Goal: Transaction & Acquisition: Obtain resource

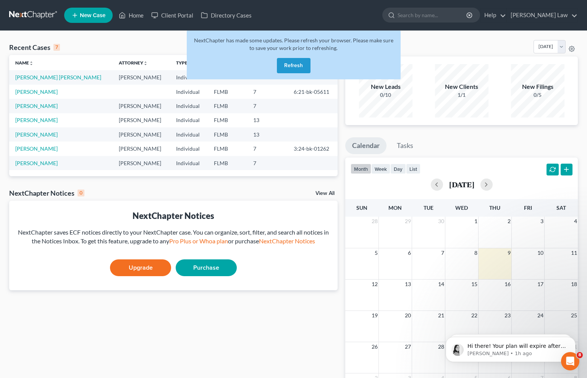
click at [293, 73] on div "NextChapter has made some updates. Please refresh your browser. Please make sur…" at bounding box center [294, 55] width 214 height 49
click at [496, 354] on p "Lindsey • 1h ago" at bounding box center [516, 354] width 99 height 7
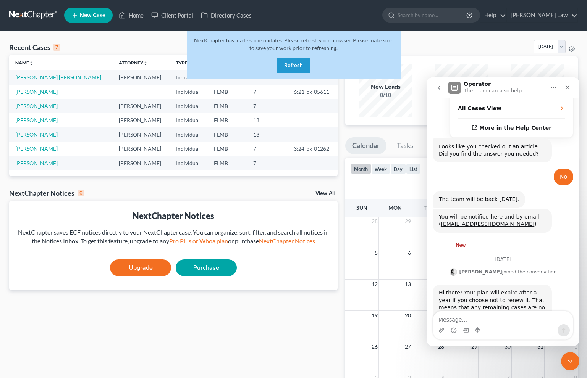
scroll to position [240, 0]
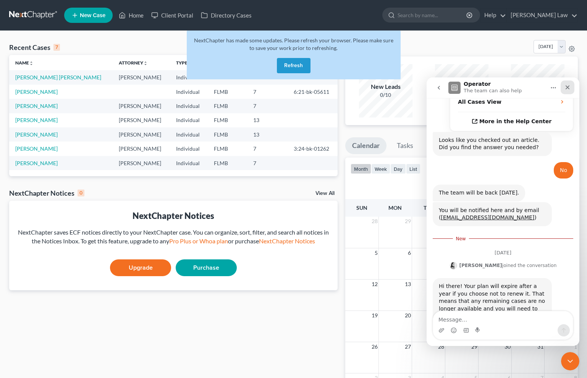
click at [570, 86] on icon "Close" at bounding box center [568, 87] width 6 height 6
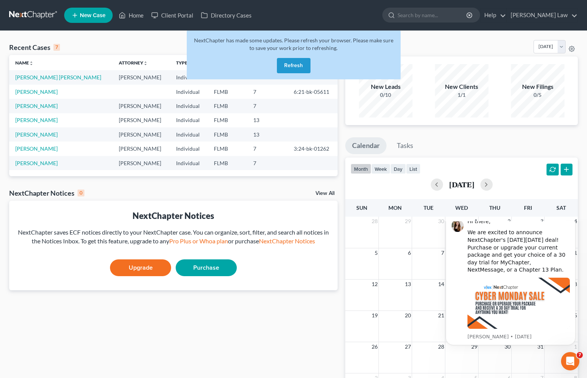
scroll to position [0, 0]
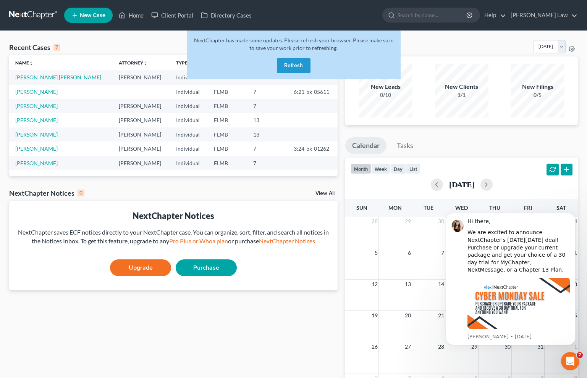
click at [307, 59] on button "Refresh" at bounding box center [294, 65] width 34 height 15
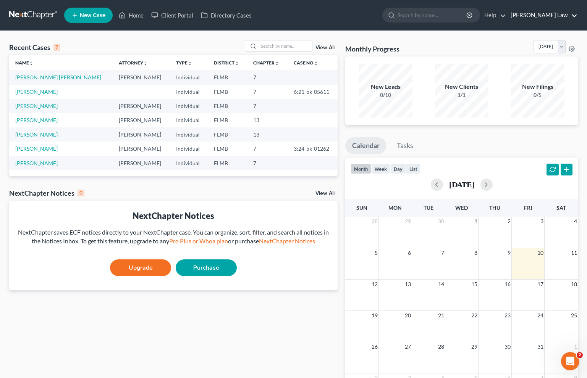
click at [560, 21] on link "[PERSON_NAME] Law" at bounding box center [542, 15] width 71 height 14
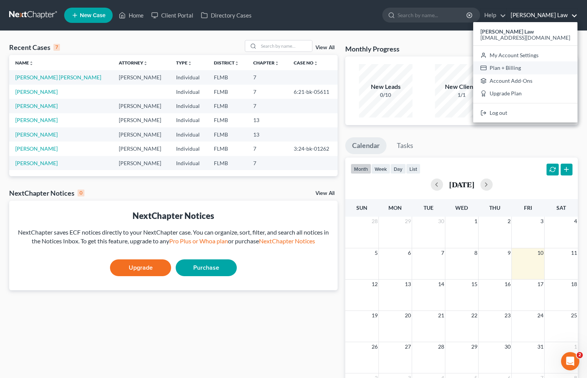
click at [531, 66] on link "Plan + Billing" at bounding box center [525, 67] width 104 height 13
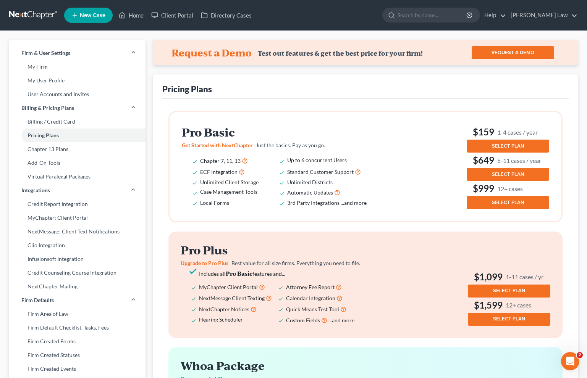
click at [473, 146] on button "SELECT PLAN" at bounding box center [508, 146] width 82 height 13
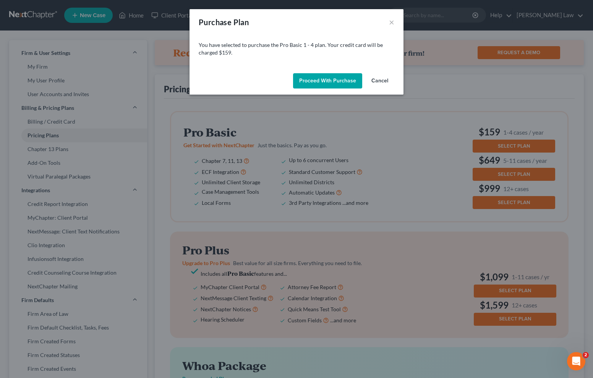
click at [320, 77] on button "Proceed with Purchase" at bounding box center [327, 80] width 69 height 15
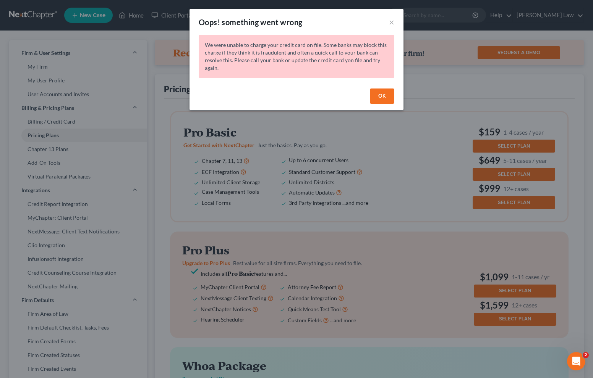
click at [377, 97] on button "OK" at bounding box center [382, 96] width 24 height 15
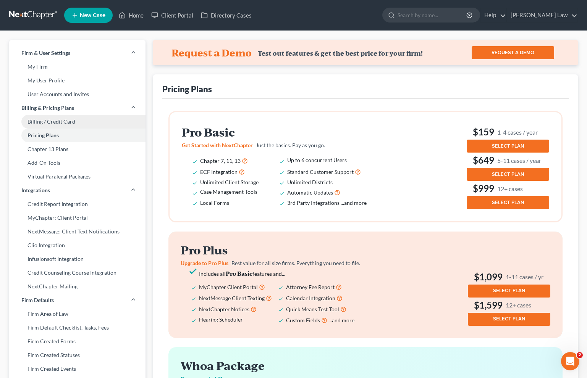
click at [74, 126] on link "Billing / Credit Card" at bounding box center [77, 122] width 136 height 14
select select "9"
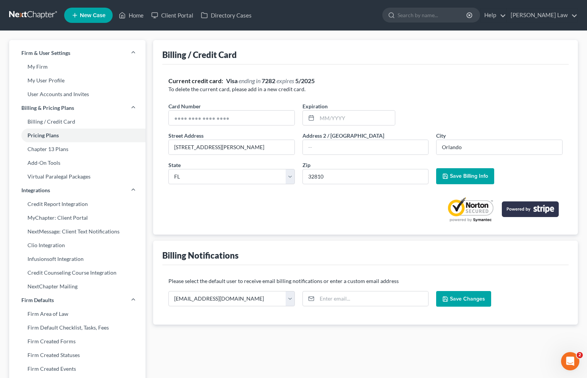
click at [457, 177] on span "Save Billing Info" at bounding box center [469, 176] width 38 height 6
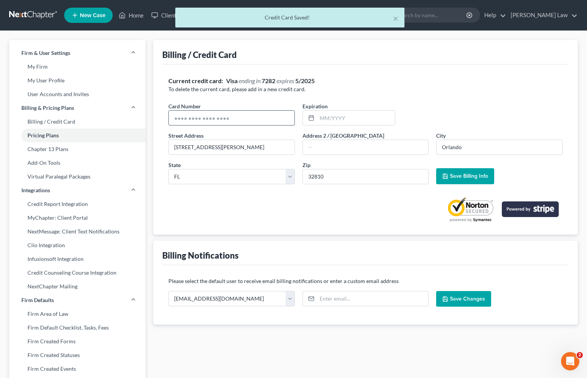
click at [268, 116] on input "text" at bounding box center [232, 118] width 126 height 15
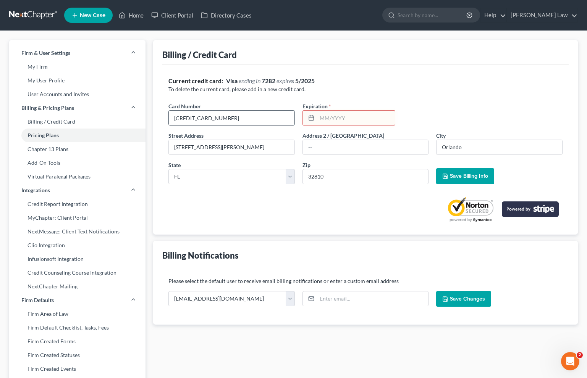
type input "[CREDIT_CARD_NUMBER]"
click at [451, 175] on span "Save Billing Info" at bounding box center [469, 176] width 38 height 6
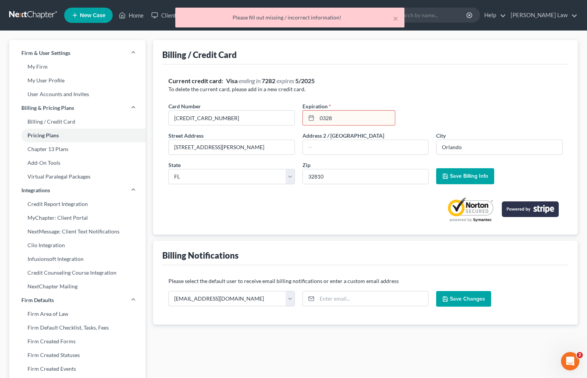
click at [327, 116] on input "0328" at bounding box center [356, 118] width 78 height 15
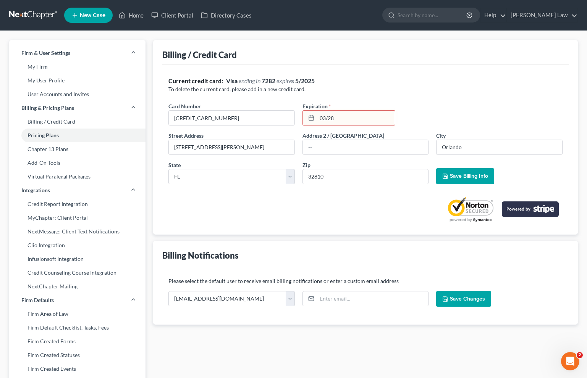
click at [456, 171] on button "Save Billing Info" at bounding box center [465, 176] width 58 height 16
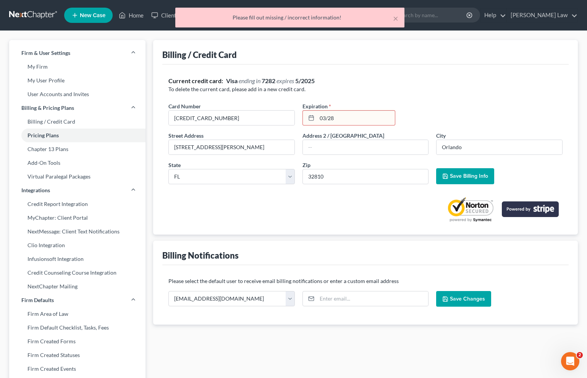
click at [290, 217] on div at bounding box center [365, 207] width 394 height 32
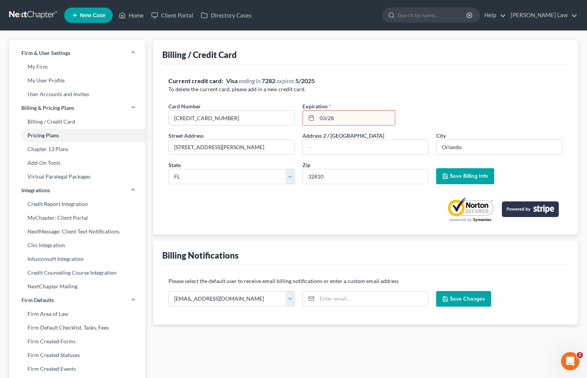
click at [316, 120] on div at bounding box center [310, 118] width 14 height 15
click at [322, 119] on input "03/28" at bounding box center [356, 118] width 78 height 15
click at [310, 118] on icon at bounding box center [311, 118] width 6 height 6
click at [345, 116] on input "03/28" at bounding box center [356, 118] width 78 height 15
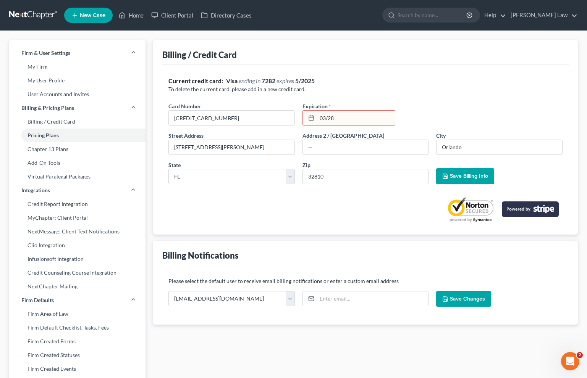
click at [345, 116] on input "03/28" at bounding box center [356, 118] width 78 height 15
click at [345, 117] on input "03/28" at bounding box center [356, 118] width 78 height 15
type input "0"
type input "03/28"
click at [366, 201] on div at bounding box center [365, 207] width 394 height 32
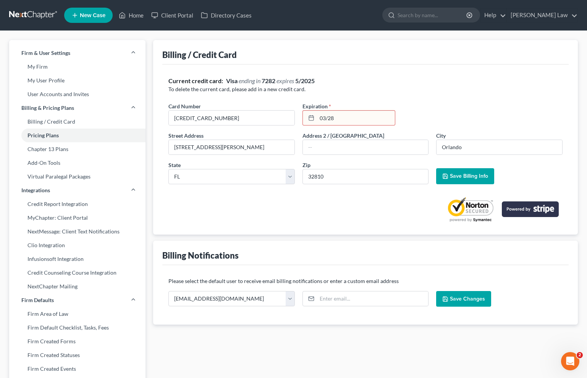
click at [462, 178] on span "Save Billing Info" at bounding box center [469, 176] width 38 height 6
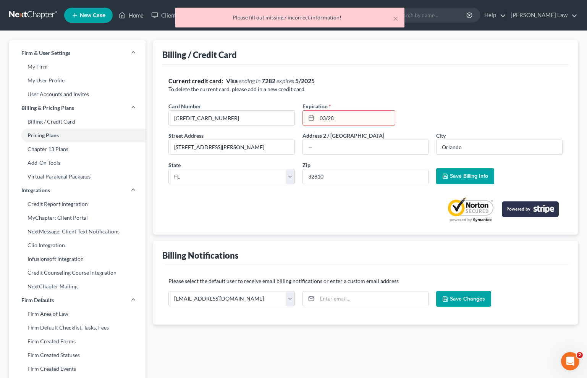
click at [300, 118] on div "Expiration * 03/28" at bounding box center [349, 113] width 100 height 23
click at [274, 125] on div "[CREDIT_CARD_NUMBER]" at bounding box center [231, 117] width 126 height 15
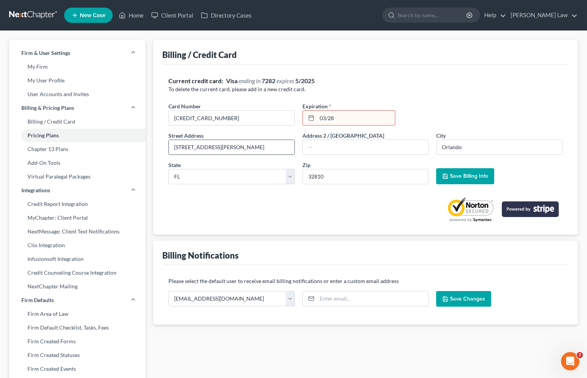
click at [289, 148] on input "[STREET_ADDRESS][PERSON_NAME]" at bounding box center [232, 147] width 126 height 15
click at [333, 121] on input "03/28" at bounding box center [356, 118] width 78 height 15
type input "03/2028"
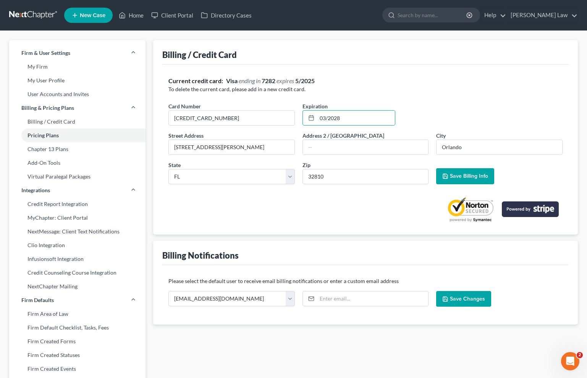
click at [462, 176] on span "Save Billing Info" at bounding box center [469, 176] width 38 height 6
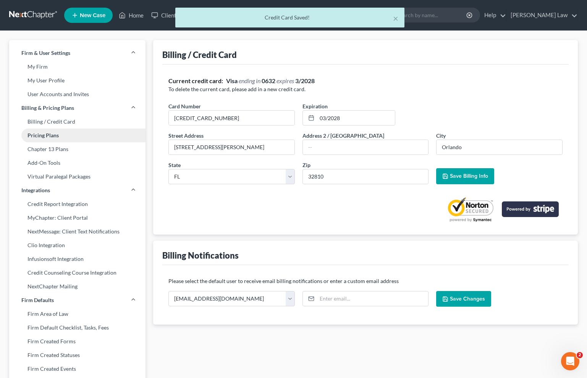
click at [64, 138] on link "Pricing Plans" at bounding box center [77, 136] width 136 height 14
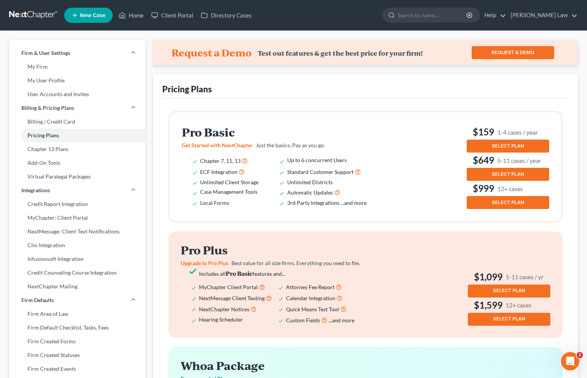
click at [474, 141] on button "SELECT PLAN" at bounding box center [508, 146] width 82 height 13
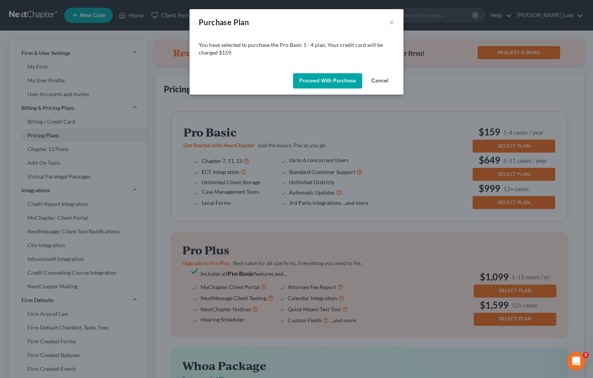
click at [317, 83] on button "Proceed with Purchase" at bounding box center [327, 80] width 69 height 15
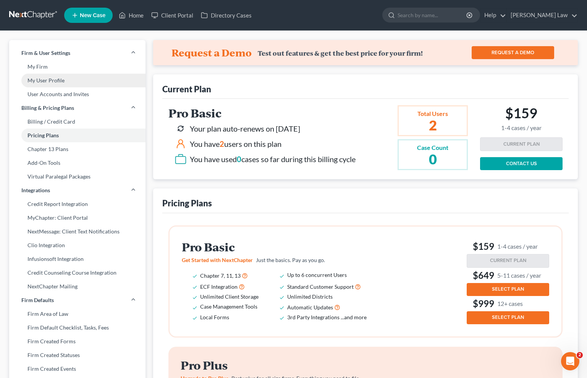
click at [66, 81] on link "My User Profile" at bounding box center [77, 81] width 136 height 14
select select "9"
select select "attorney"
select select "0"
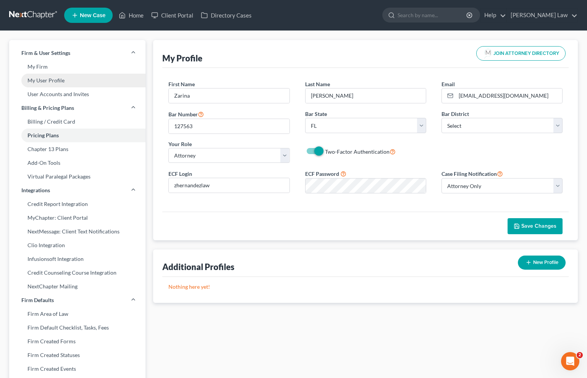
click at [49, 78] on link "My User Profile" at bounding box center [77, 81] width 136 height 14
click at [59, 98] on link "User Accounts and Invites" at bounding box center [77, 94] width 136 height 14
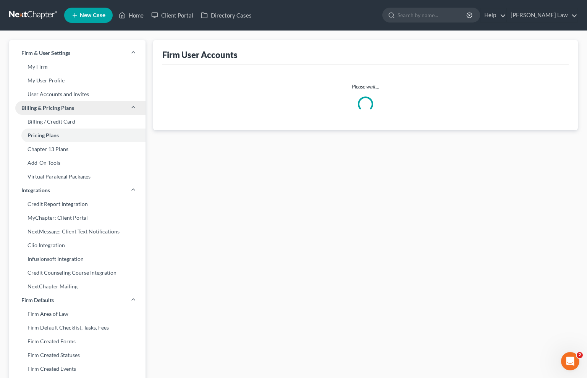
select select "0"
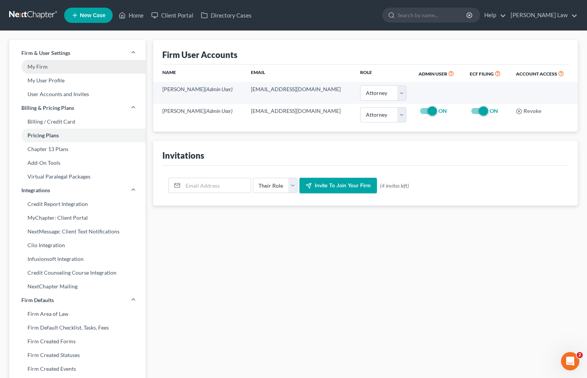
click at [55, 65] on link "My Firm" at bounding box center [77, 67] width 136 height 14
select select "15"
select select "24"
select select "9"
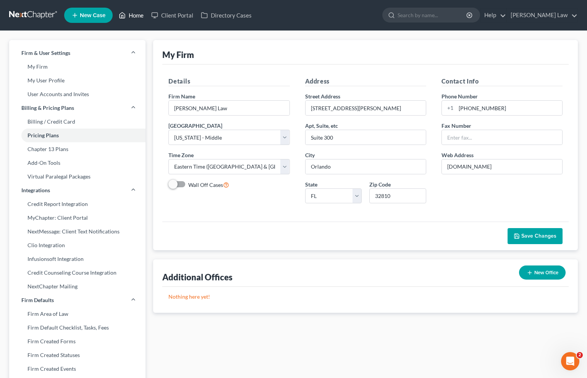
click at [136, 16] on link "Home" at bounding box center [131, 15] width 32 height 14
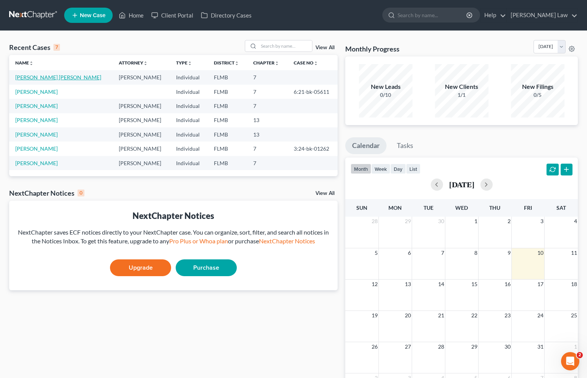
click at [30, 78] on link "[PERSON_NAME] [PERSON_NAME]" at bounding box center [58, 77] width 86 height 6
select select "0"
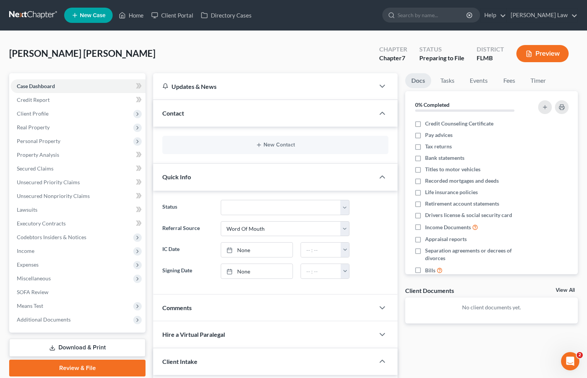
click at [56, 346] on link "Download & Print" at bounding box center [77, 348] width 136 height 18
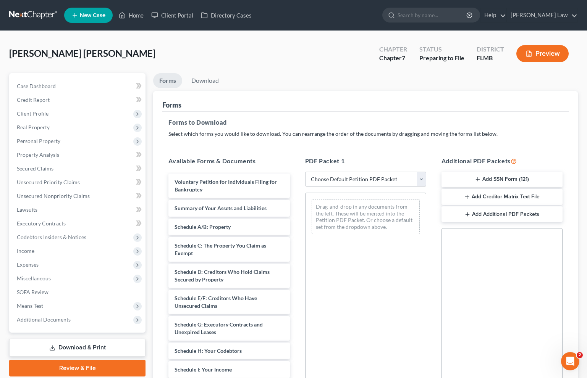
click at [419, 176] on select "Choose Default Petition PDF Packet Complete Bankruptcy Petition (all forms and …" at bounding box center [365, 179] width 121 height 15
select select "3"
click at [305, 172] on select "Choose Default Petition PDF Packet Complete Bankruptcy Petition (all forms and …" at bounding box center [365, 179] width 121 height 15
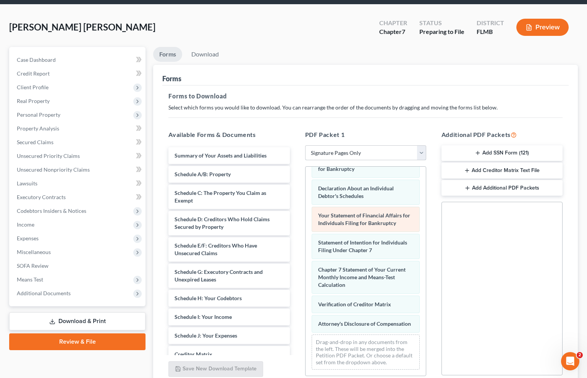
scroll to position [46, 0]
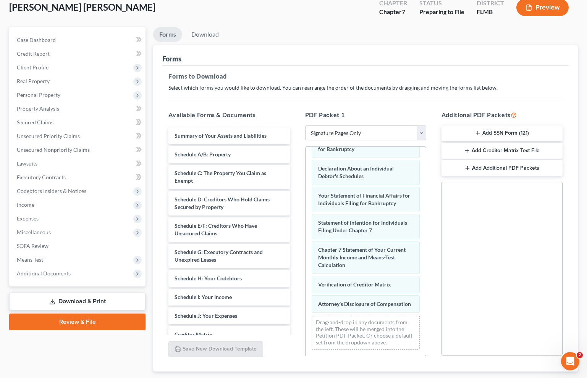
click at [462, 135] on button "Add SSN Form (121)" at bounding box center [502, 134] width 121 height 16
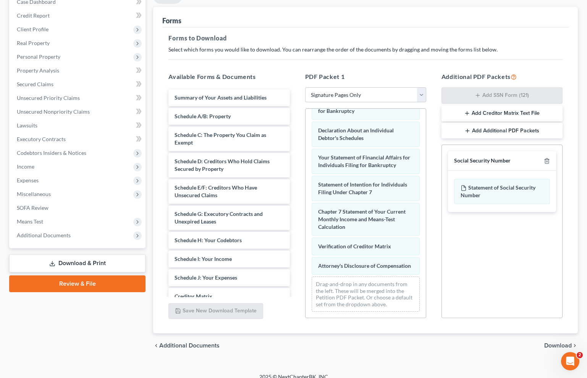
scroll to position [93, 0]
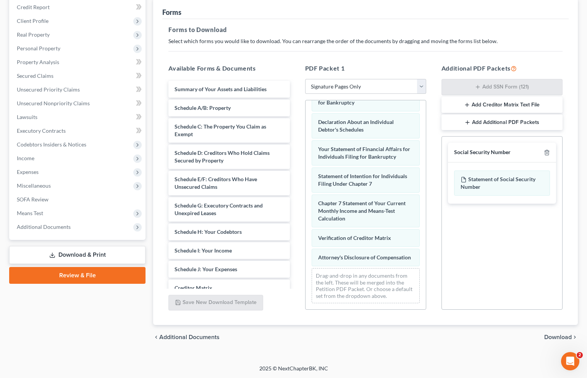
click at [546, 337] on span "Download" at bounding box center [557, 338] width 27 height 6
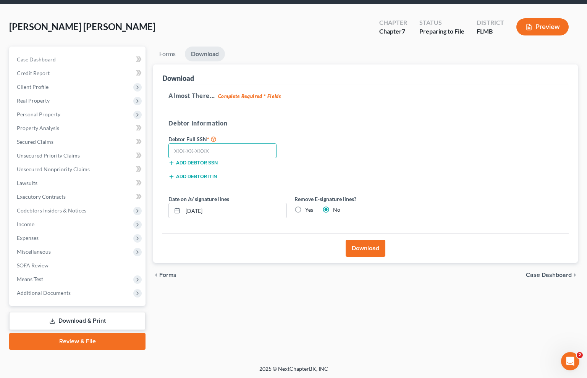
click at [191, 150] on input "text" at bounding box center [222, 151] width 108 height 15
type input "710-08-4613"
click at [305, 210] on label "Yes" at bounding box center [309, 210] width 8 height 8
click at [308, 210] on input "Yes" at bounding box center [310, 208] width 5 height 5
radio input "true"
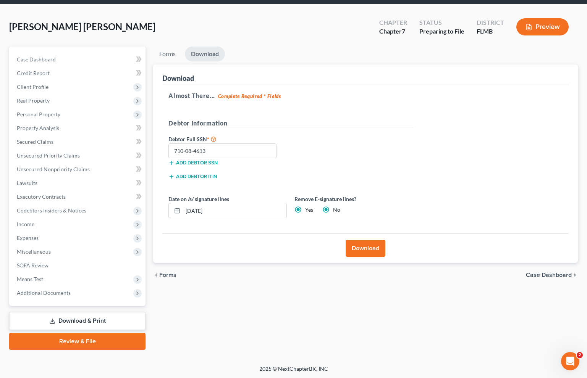
radio input "false"
click at [363, 246] on button "Download" at bounding box center [366, 248] width 40 height 17
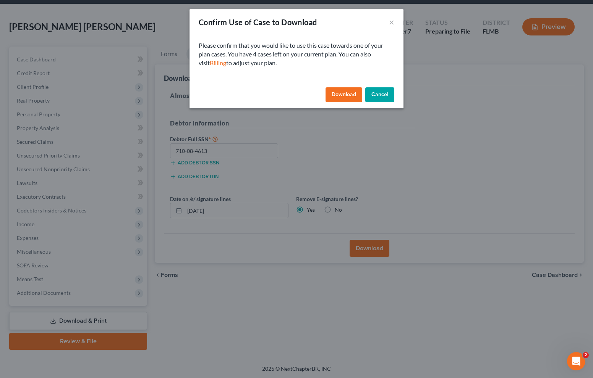
click at [343, 90] on button "Download" at bounding box center [343, 94] width 37 height 15
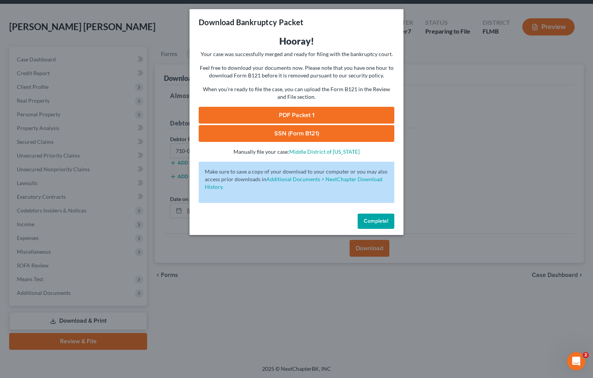
click at [375, 217] on button "Complete!" at bounding box center [375, 221] width 37 height 15
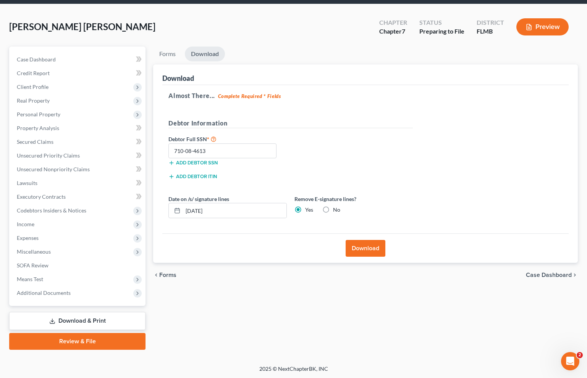
click at [375, 242] on button "Download" at bounding box center [366, 248] width 40 height 17
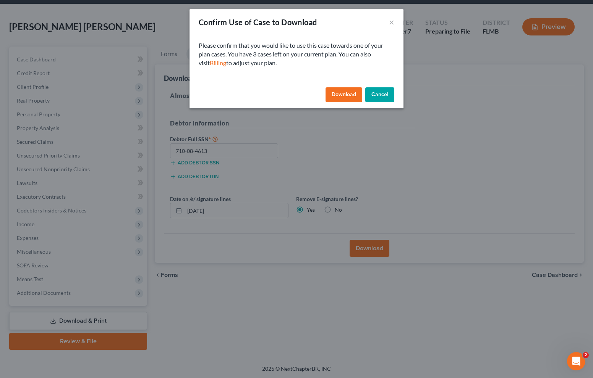
click at [378, 99] on button "Cancel" at bounding box center [379, 94] width 29 height 15
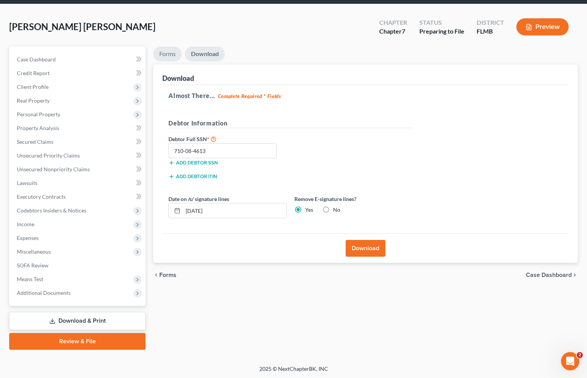
click at [169, 50] on link "Forms" at bounding box center [167, 54] width 29 height 15
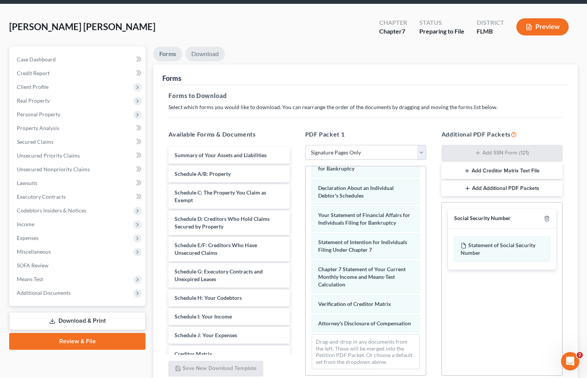
click at [201, 57] on link "Download" at bounding box center [205, 54] width 40 height 15
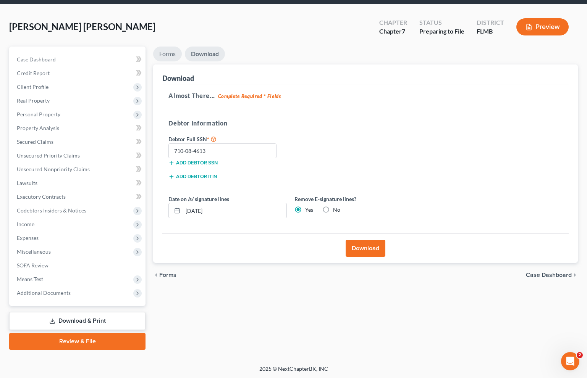
click at [176, 55] on link "Forms" at bounding box center [167, 54] width 29 height 15
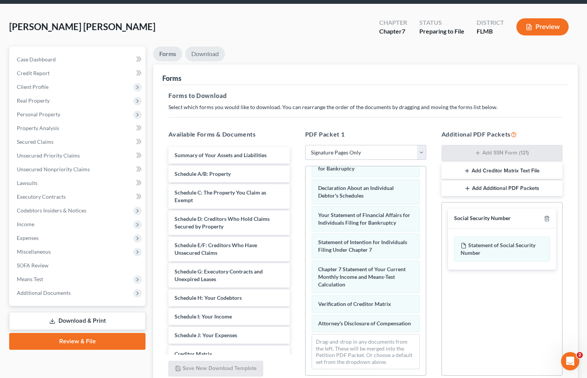
click at [202, 53] on link "Download" at bounding box center [205, 54] width 40 height 15
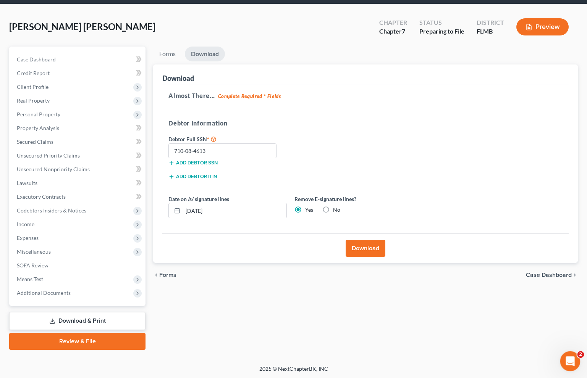
click at [563, 356] on div "Open Intercom Messenger" at bounding box center [568, 360] width 25 height 25
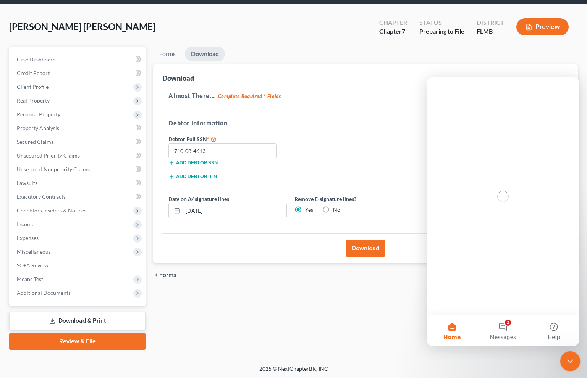
scroll to position [0, 0]
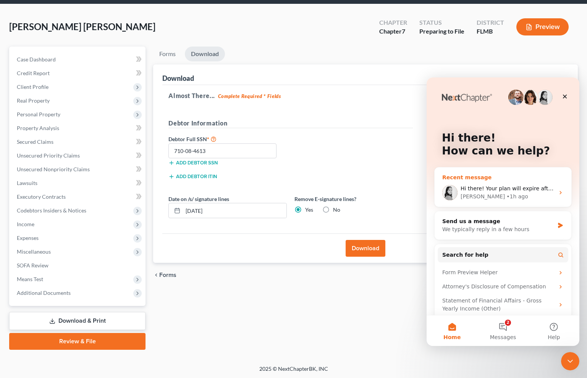
click at [506, 196] on div "• 1h ago" at bounding box center [517, 197] width 22 height 8
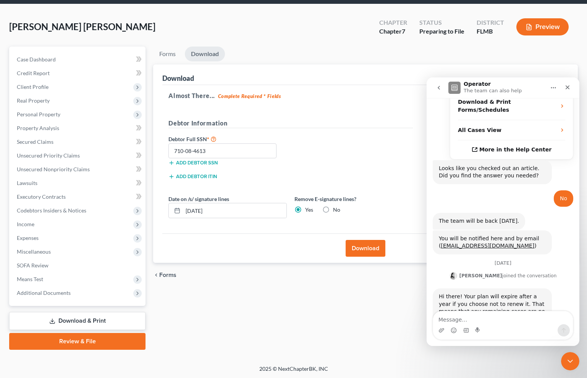
scroll to position [222, 0]
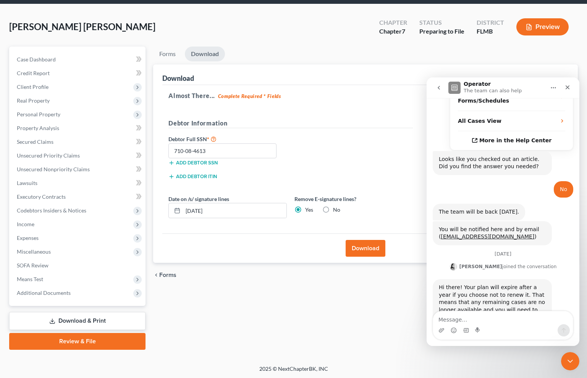
click at [519, 321] on textarea "Message…" at bounding box center [503, 318] width 140 height 13
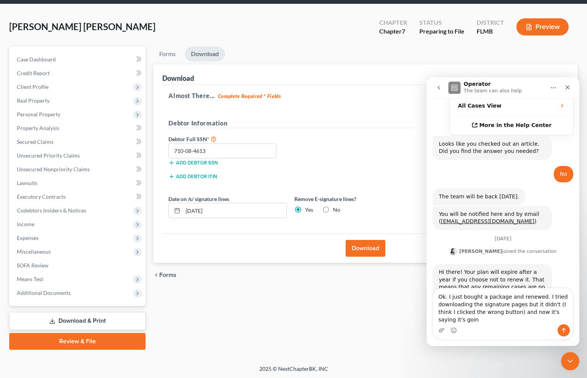
scroll to position [245, 0]
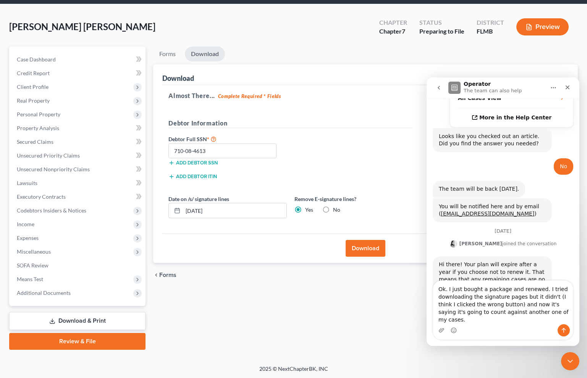
drag, startPoint x: 532, startPoint y: 305, endPoint x: 553, endPoint y: 306, distance: 21.4
click at [553, 306] on textarea "Ok. I just bought a package and renewed. I tried downloading the signature page…" at bounding box center [503, 303] width 140 height 44
click at [482, 314] on textarea "Ok. I just bought a package and renewed. I tried downloading the signature page…" at bounding box center [503, 307] width 140 height 36
click at [522, 306] on textarea "Ok. I just bought a package and renewed. I tried downloading the signature page…" at bounding box center [503, 307] width 140 height 36
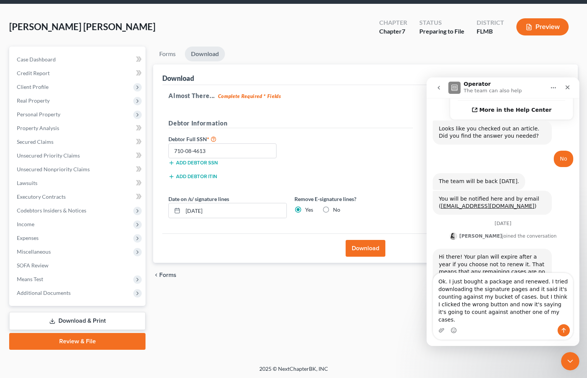
click at [535, 305] on textarea "Ok. I just bought a package and renewed. I tried downloading the signature page…" at bounding box center [503, 298] width 140 height 51
click at [494, 314] on textarea "Ok. I just bought a package and renewed. I tried downloading the signature page…" at bounding box center [503, 303] width 140 height 44
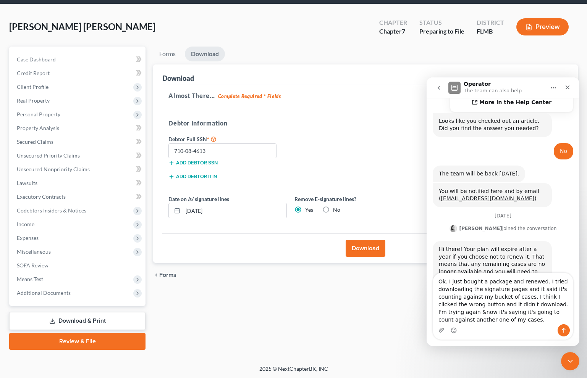
type textarea "Ok. I just bought a package and renewed. I tried downloading the signature page…"
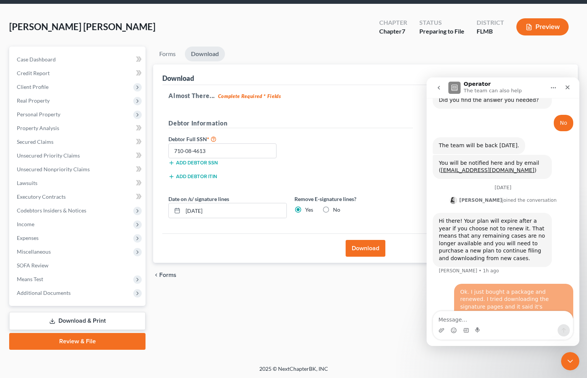
scroll to position [290, 0]
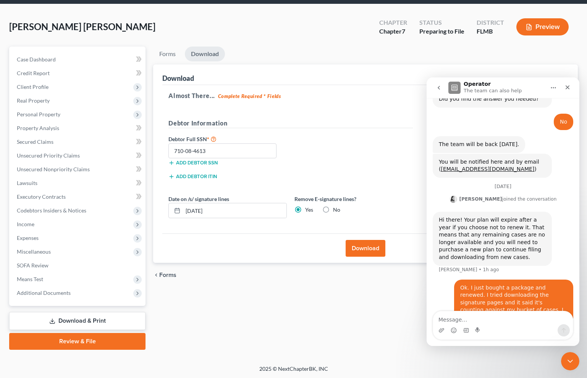
click at [338, 299] on div "Forms Download Forms Forms to Download Select which forms you would like to dow…" at bounding box center [365, 199] width 432 height 304
click at [366, 249] on button "Download" at bounding box center [366, 248] width 40 height 17
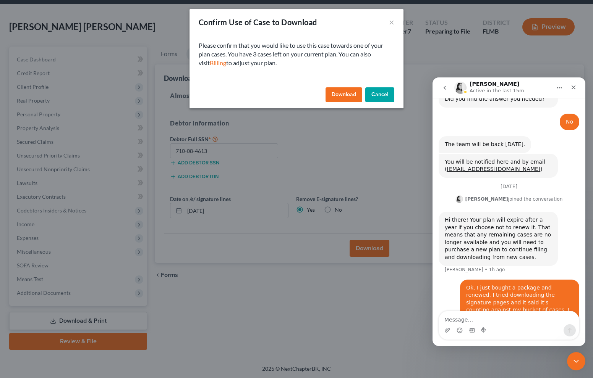
click at [387, 92] on button "Cancel" at bounding box center [379, 94] width 29 height 15
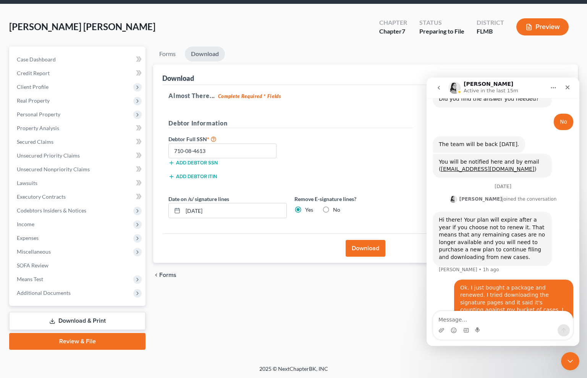
click at [523, 32] on button "Preview" at bounding box center [542, 26] width 52 height 17
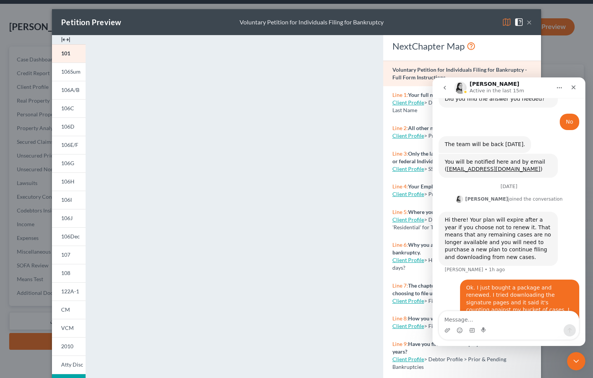
click at [526, 23] on button "×" at bounding box center [528, 22] width 5 height 9
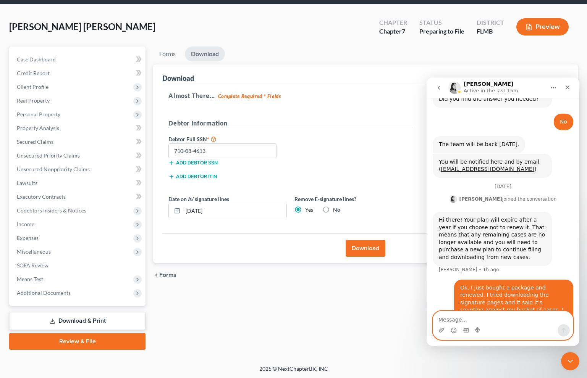
click at [483, 315] on textarea "Message…" at bounding box center [503, 318] width 140 height 13
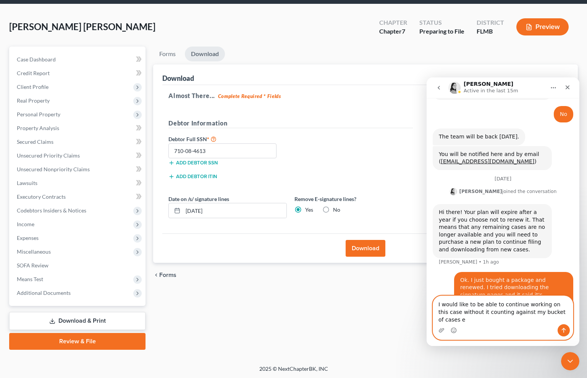
scroll to position [305, 0]
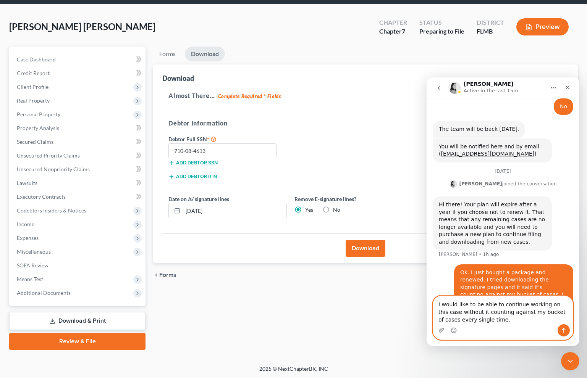
type textarea "I would like to be able to continue working on this case without it counting ag…"
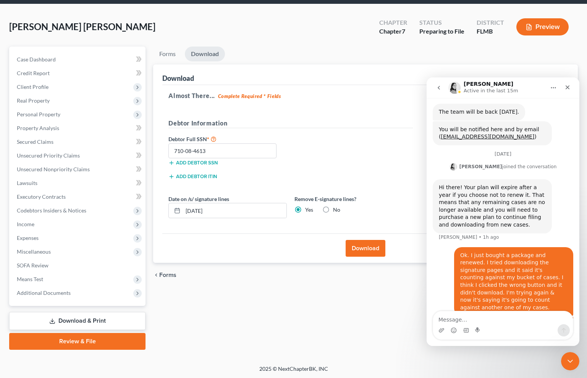
click at [472, 252] on div "Ok. I just bought a package and renewed. I tried downloading the signature page…" at bounding box center [513, 282] width 107 height 60
click at [335, 308] on div "Forms Download Forms Forms to Download Select which forms you would like to dow…" at bounding box center [365, 199] width 432 height 304
click at [209, 55] on link "Download" at bounding box center [205, 54] width 40 height 15
drag, startPoint x: 270, startPoint y: 81, endPoint x: 262, endPoint y: 78, distance: 8.0
click at [270, 81] on div "Download" at bounding box center [365, 75] width 406 height 21
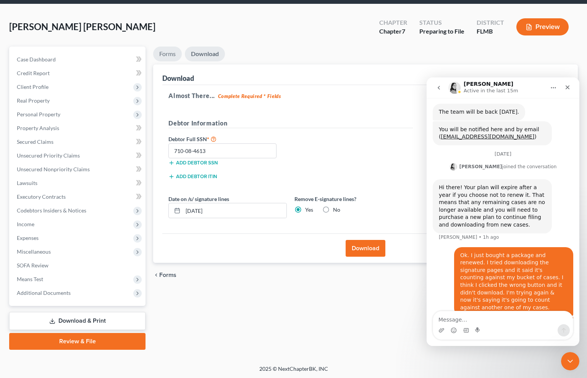
click at [165, 59] on link "Forms" at bounding box center [167, 54] width 29 height 15
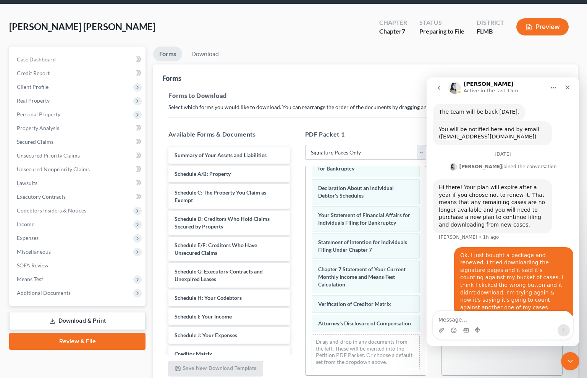
click at [358, 116] on div "Forms to Download Select which forms you would like to download. You can rearra…" at bounding box center [365, 238] width 406 height 307
click at [569, 353] on div "Close Intercom Messenger" at bounding box center [569, 360] width 18 height 18
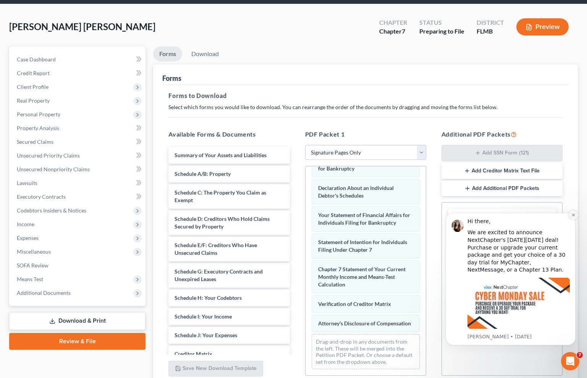
click at [574, 214] on icon "Dismiss notification" at bounding box center [573, 215] width 3 height 3
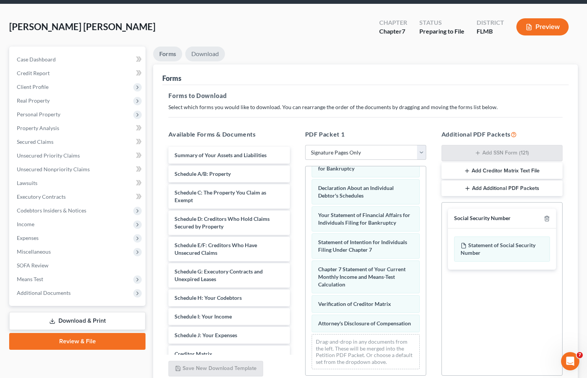
click at [201, 54] on link "Download" at bounding box center [205, 54] width 40 height 15
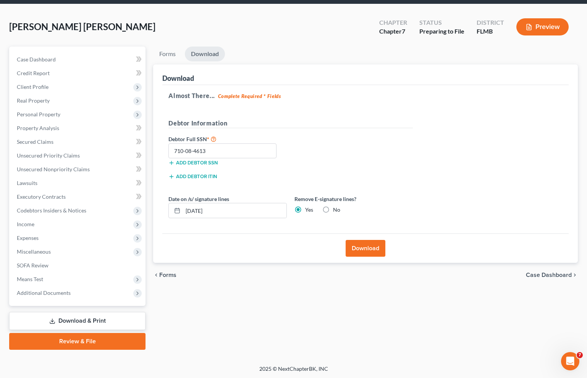
click at [365, 251] on button "Download" at bounding box center [366, 248] width 40 height 17
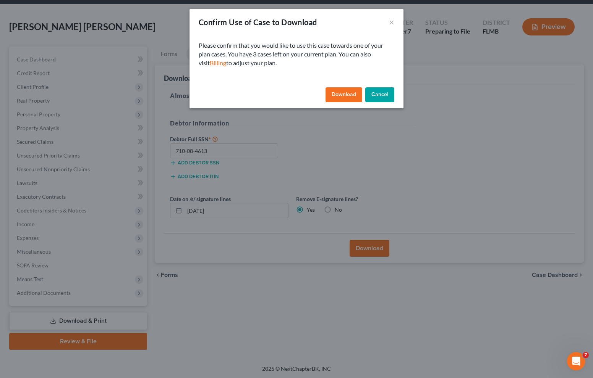
click at [379, 95] on button "Cancel" at bounding box center [379, 94] width 29 height 15
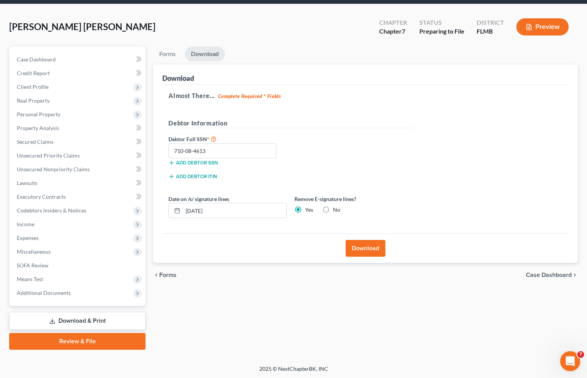
click at [572, 359] on icon "Open Intercom Messenger" at bounding box center [569, 360] width 13 height 13
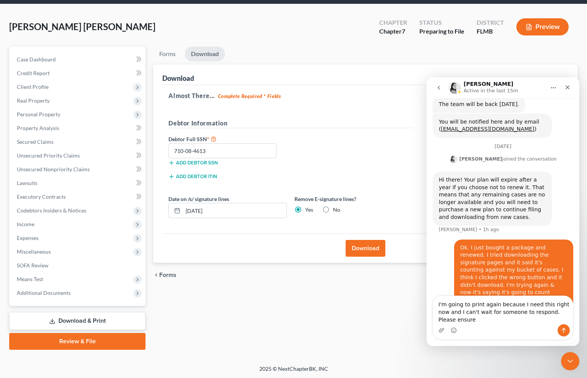
scroll to position [337, 0]
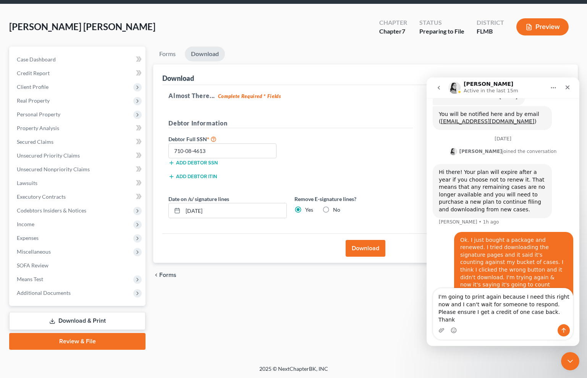
type textarea "I'm going to print again because I need this right now and I can't wait for som…"
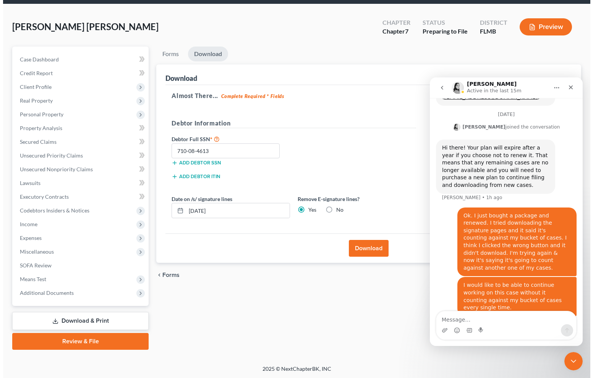
scroll to position [362, 0]
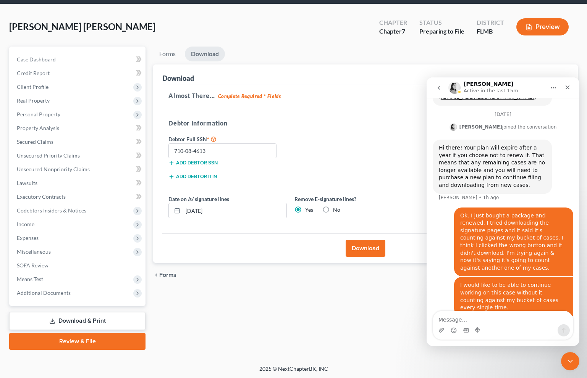
click at [359, 99] on div "Almost There... Complete Required * Fields Debtor Information Debtor Full SSN *…" at bounding box center [365, 159] width 406 height 149
click at [352, 244] on button "Download" at bounding box center [366, 248] width 40 height 17
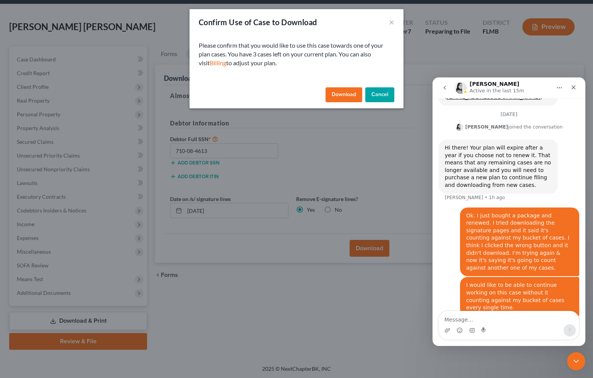
click at [335, 94] on button "Download" at bounding box center [343, 94] width 37 height 15
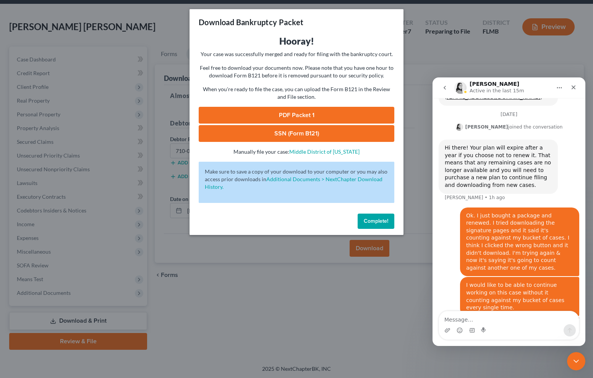
click at [256, 113] on link "PDF Packet 1" at bounding box center [297, 115] width 196 height 17
click at [253, 134] on link "SSN (Form B121)" at bounding box center [297, 133] width 196 height 17
